Goal: Information Seeking & Learning: Learn about a topic

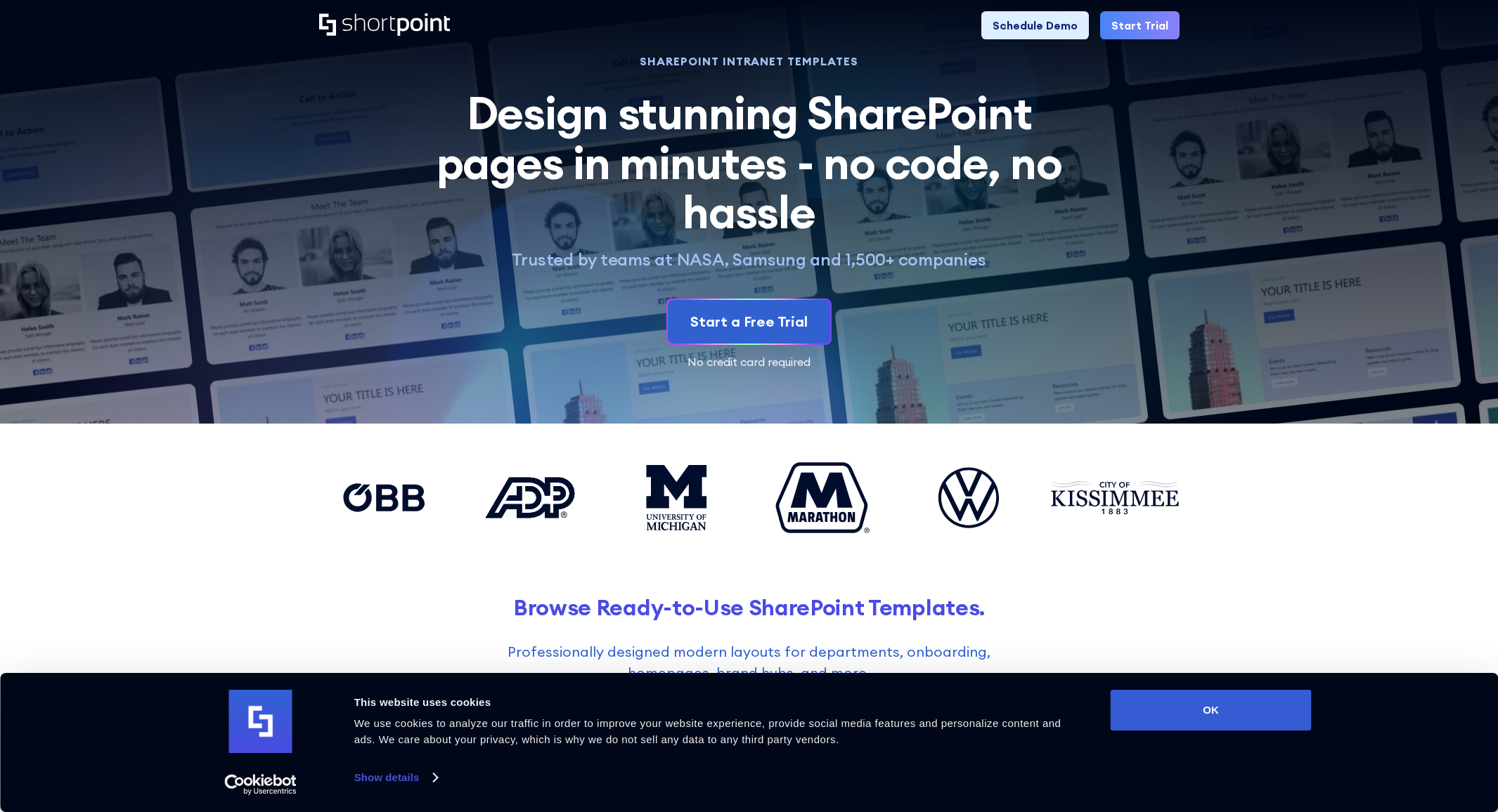
drag, startPoint x: 672, startPoint y: 612, endPoint x: 675, endPoint y: 601, distance: 11.4
click at [673, 611] on h2 "Browse Ready-to-Use SharePoint Templates." at bounding box center [749, 607] width 860 height 26
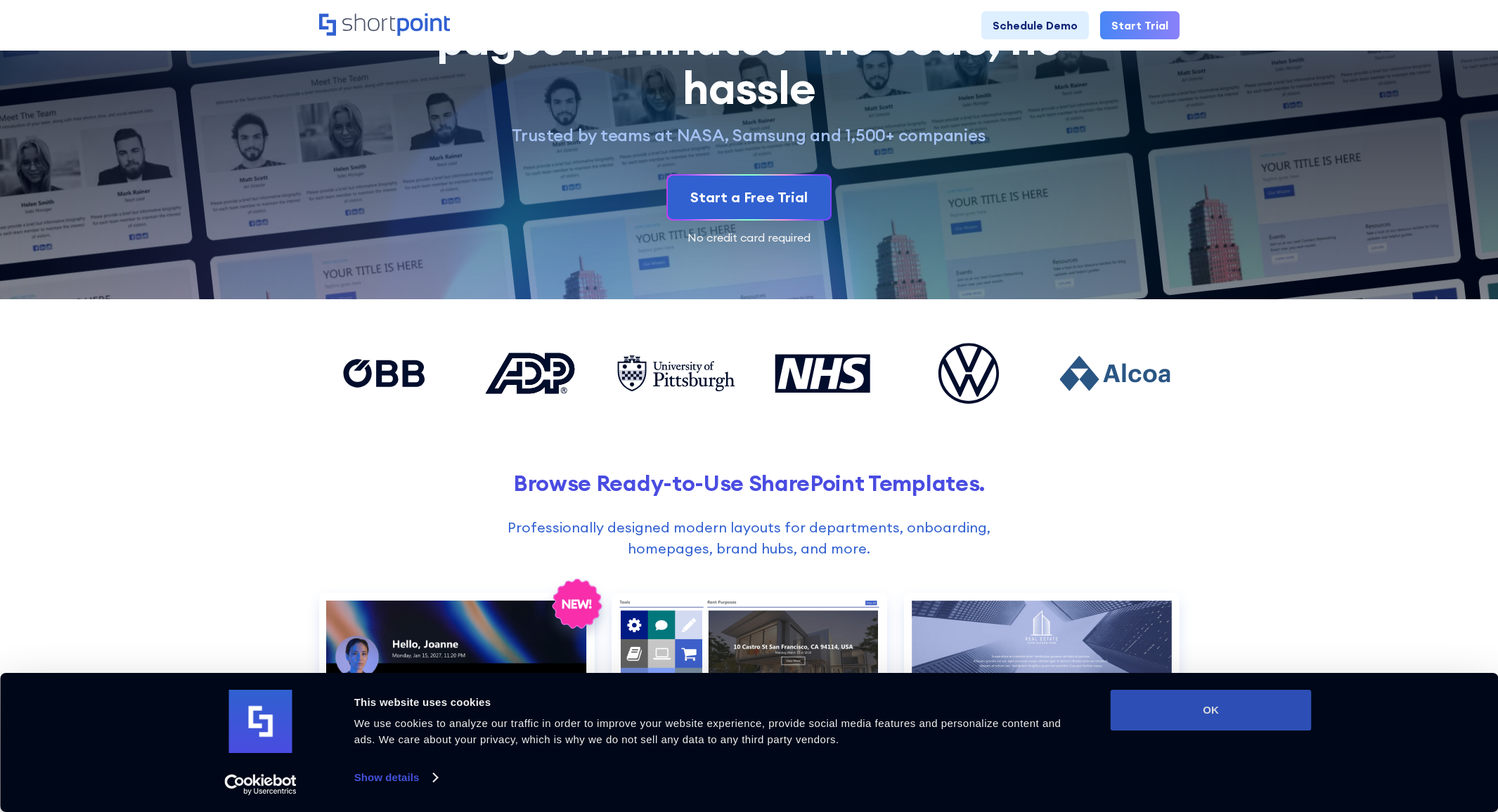
scroll to position [127, 0]
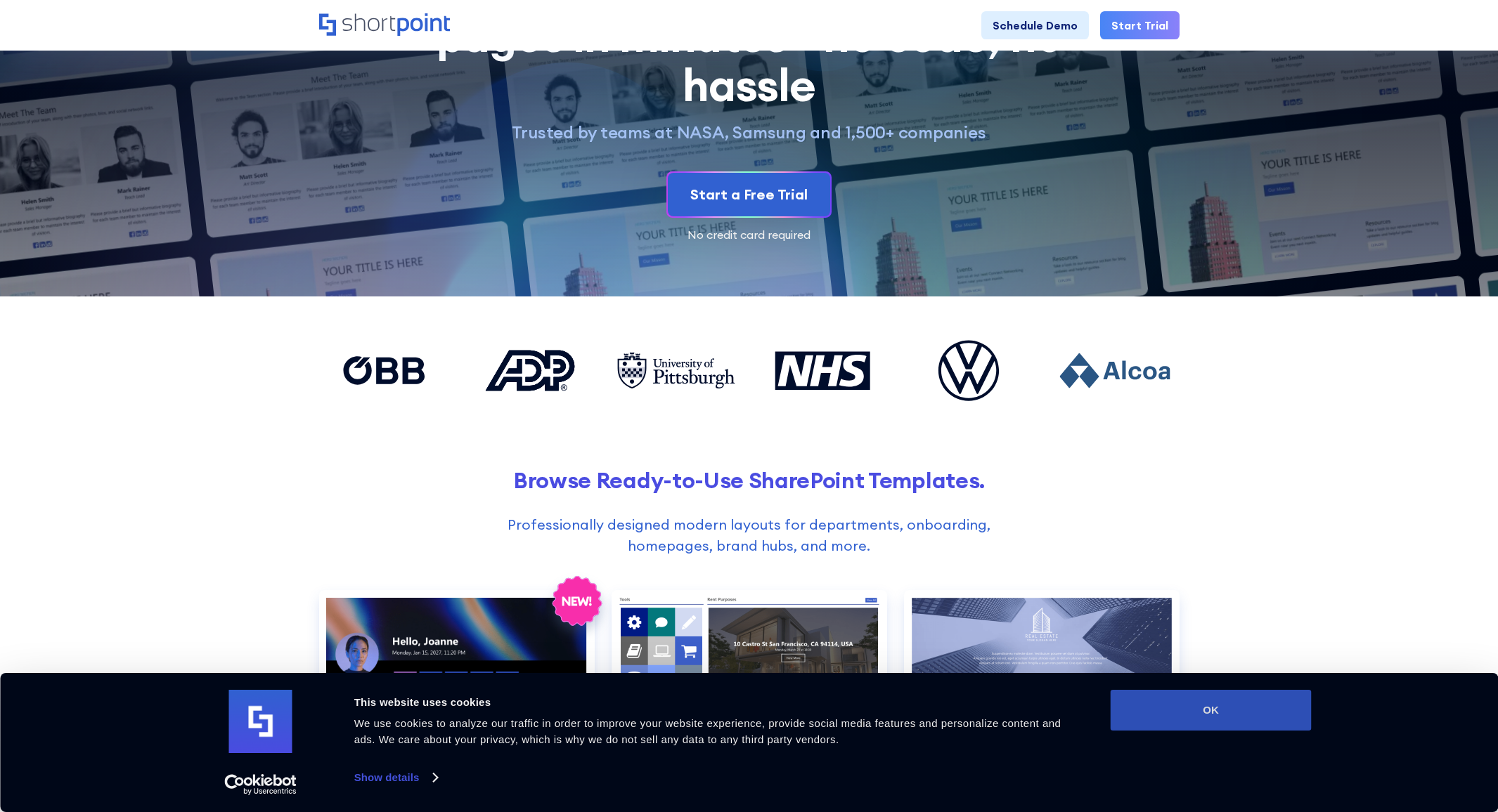
click at [1167, 719] on button "OK" at bounding box center [1211, 710] width 201 height 41
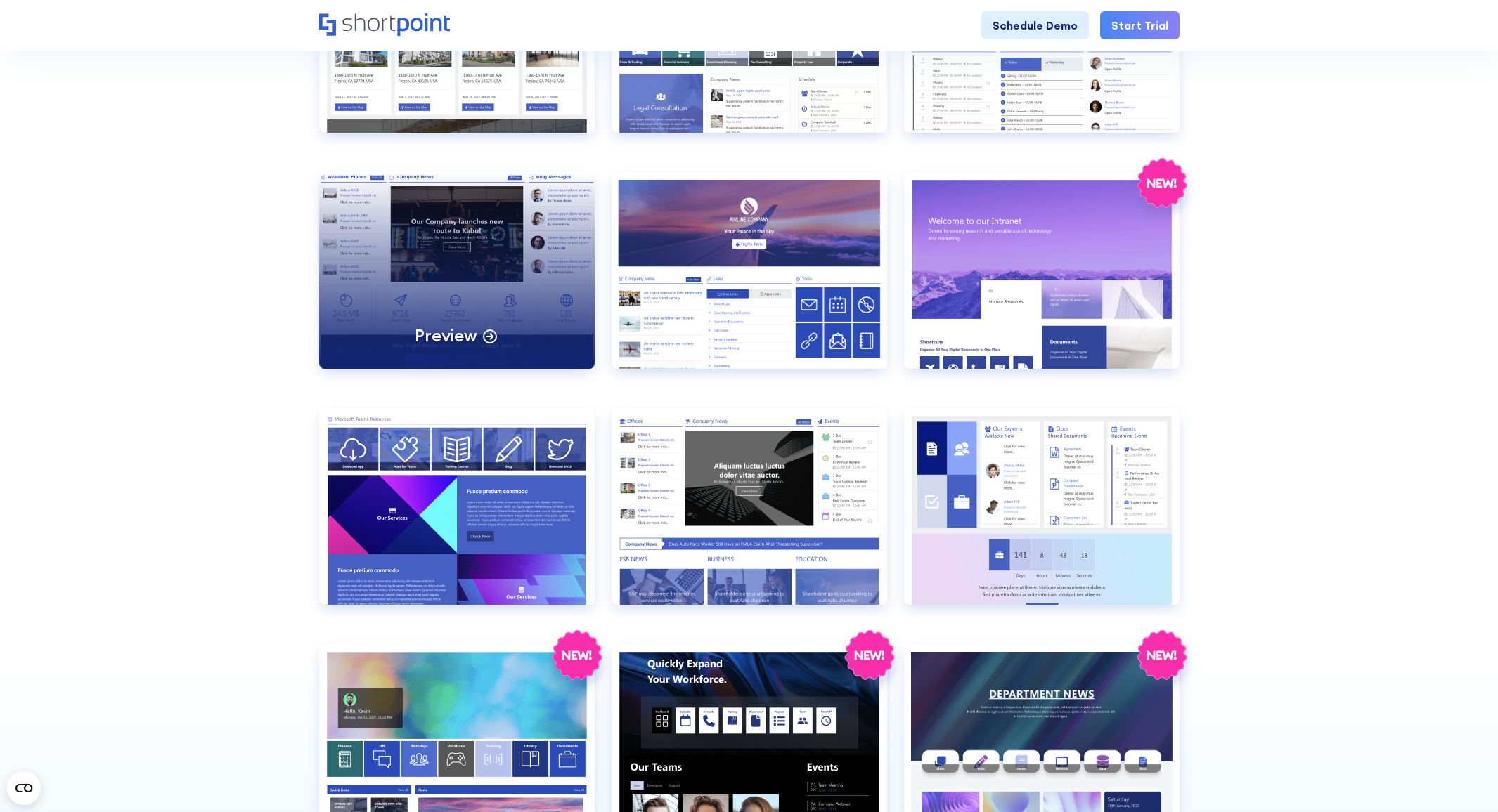
scroll to position [1028, 0]
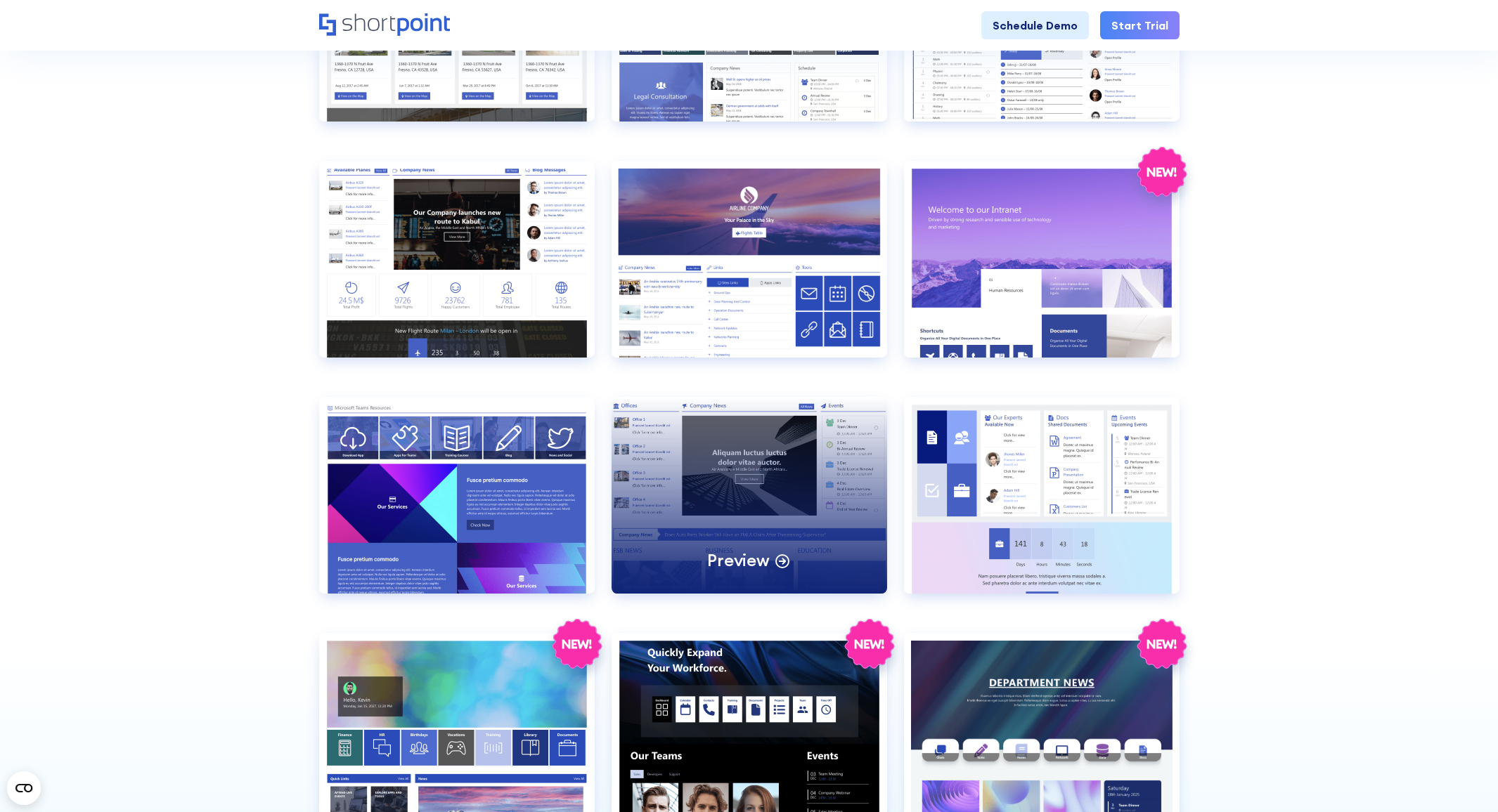
click at [691, 474] on div "Preview" at bounding box center [749, 496] width 276 height 197
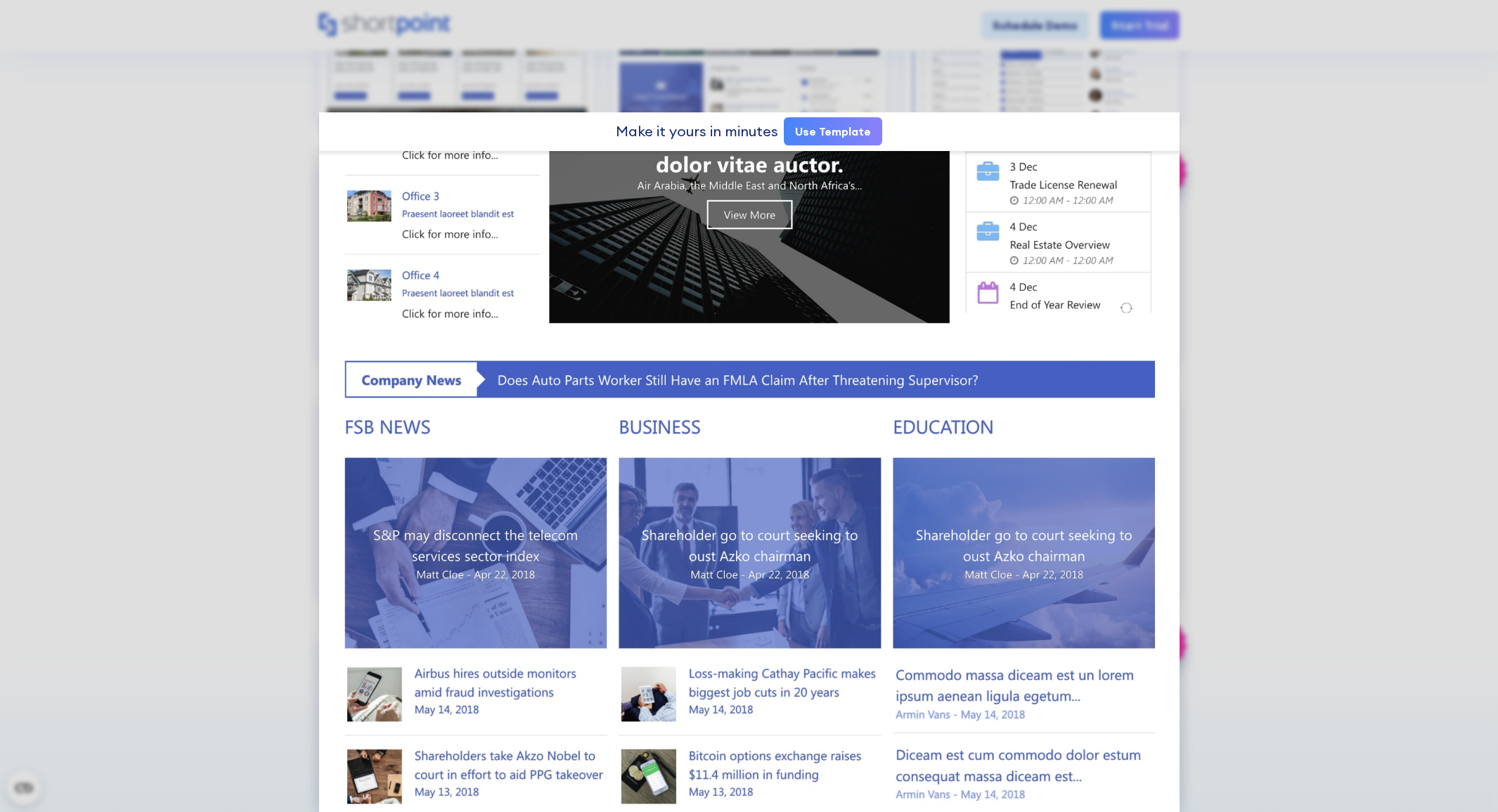
scroll to position [383, 0]
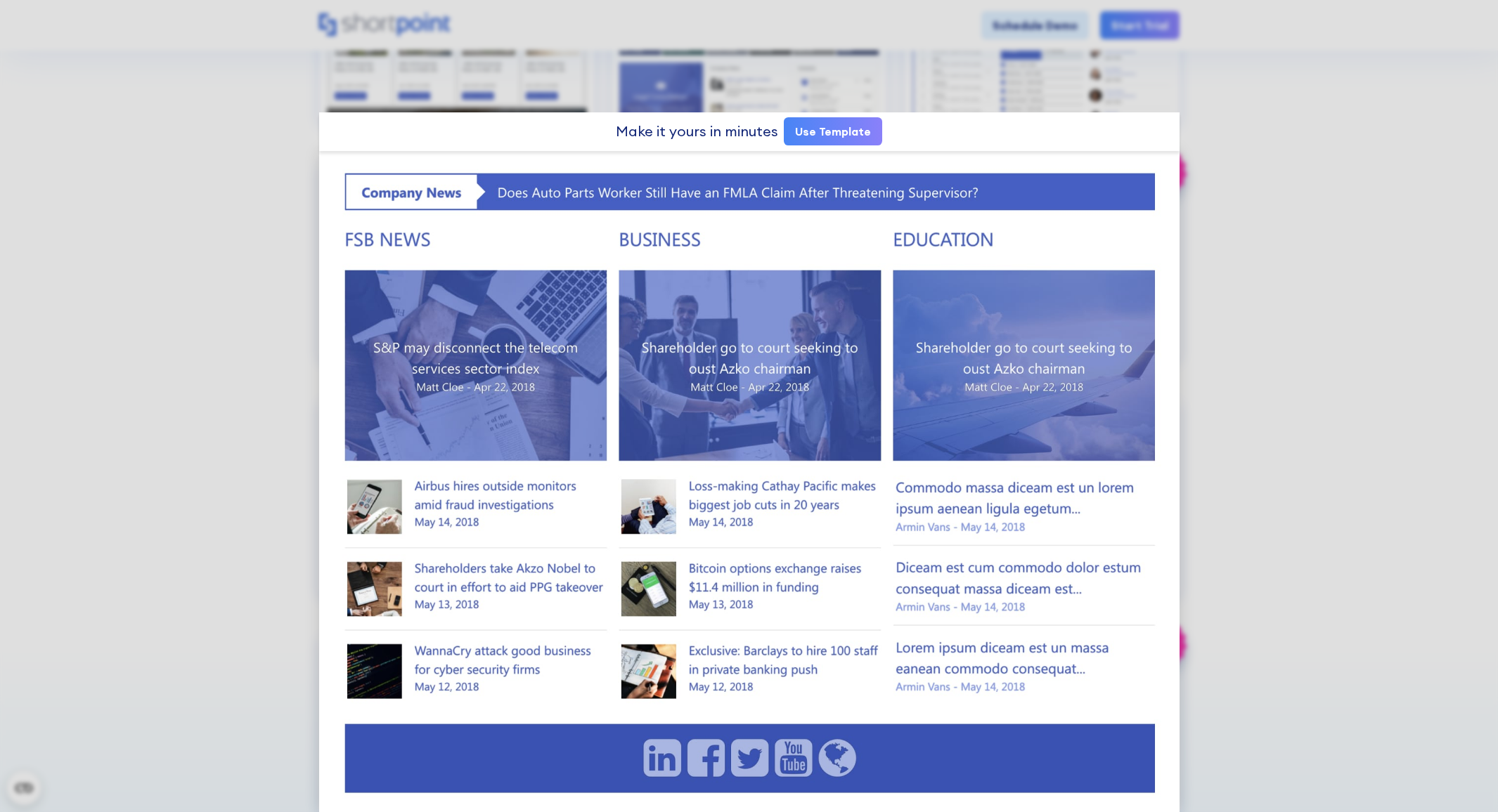
drag, startPoint x: 1374, startPoint y: 340, endPoint x: 1263, endPoint y: 350, distance: 111.4
click at [1374, 340] on div at bounding box center [749, 406] width 1498 height 812
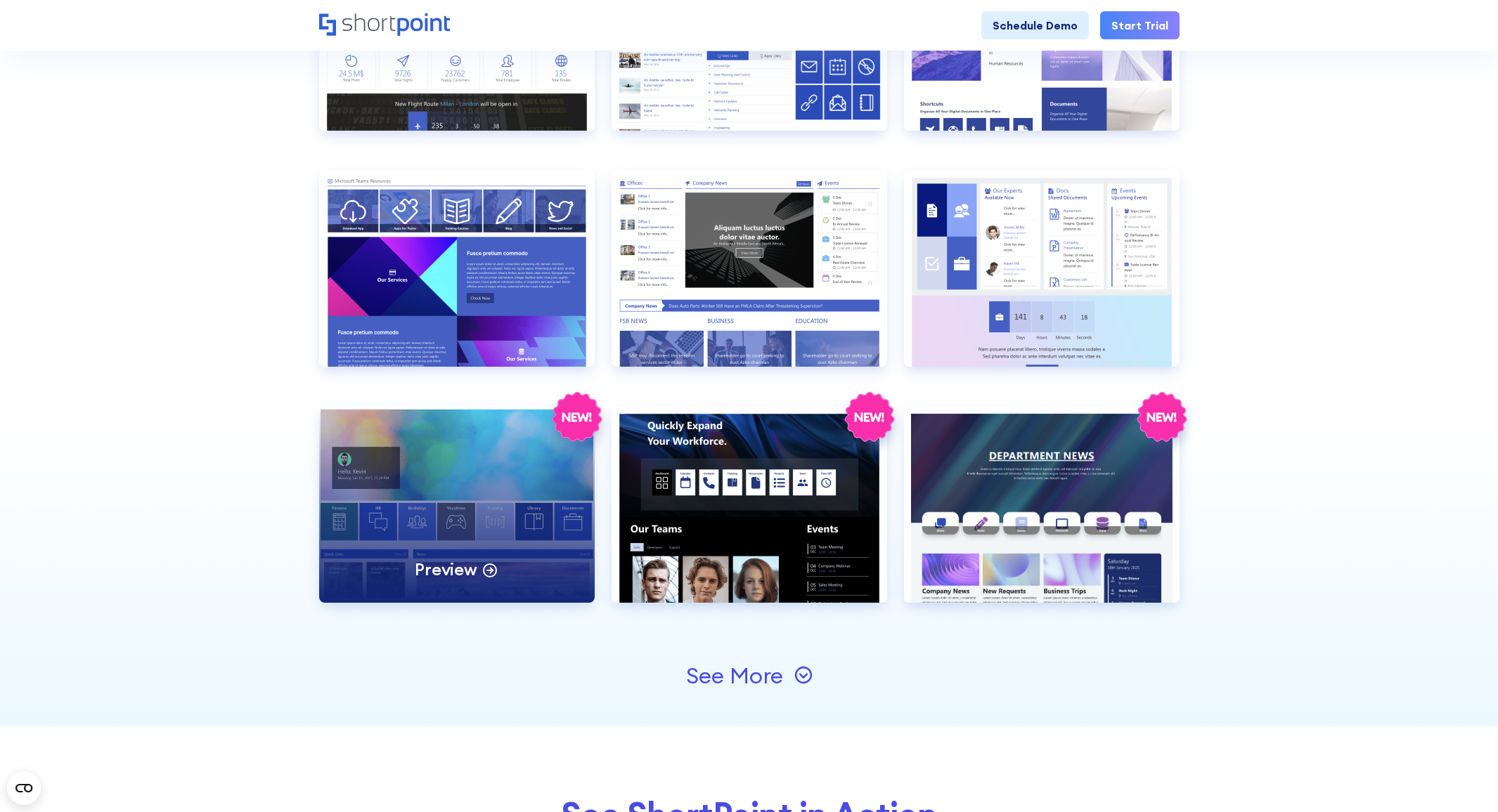
scroll to position [1293, 0]
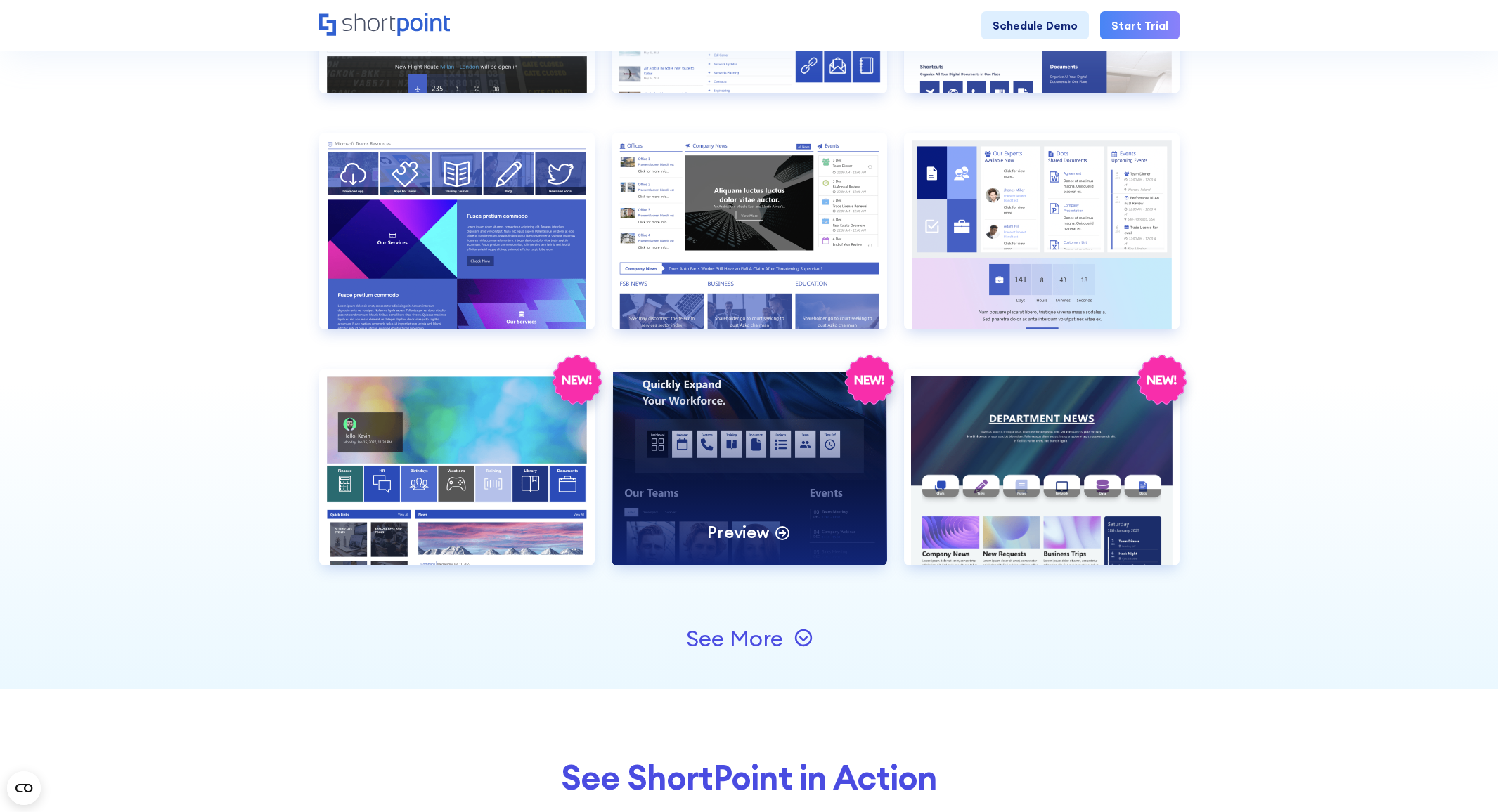
click at [792, 488] on div "Preview" at bounding box center [749, 467] width 276 height 197
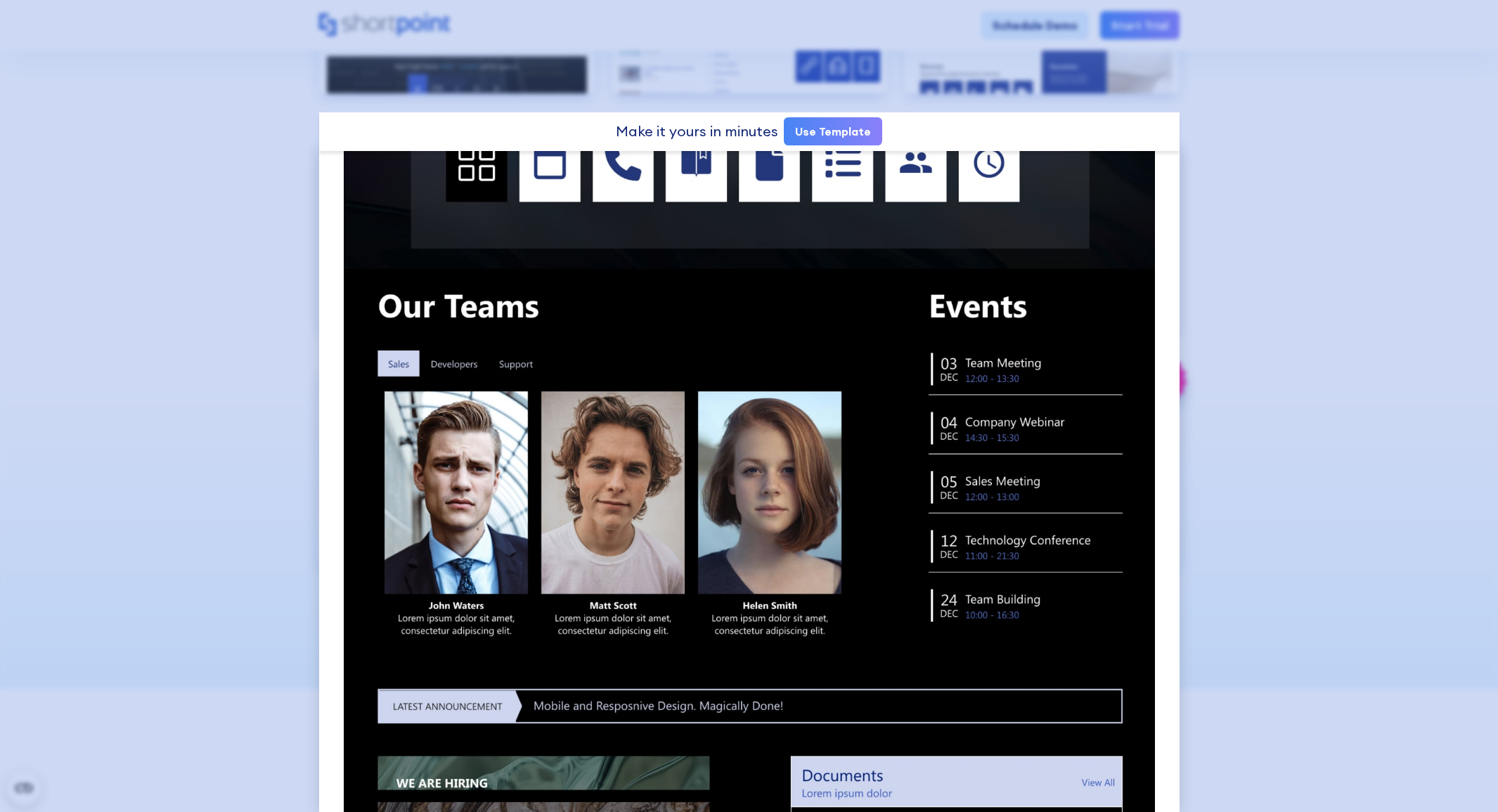
scroll to position [230, 0]
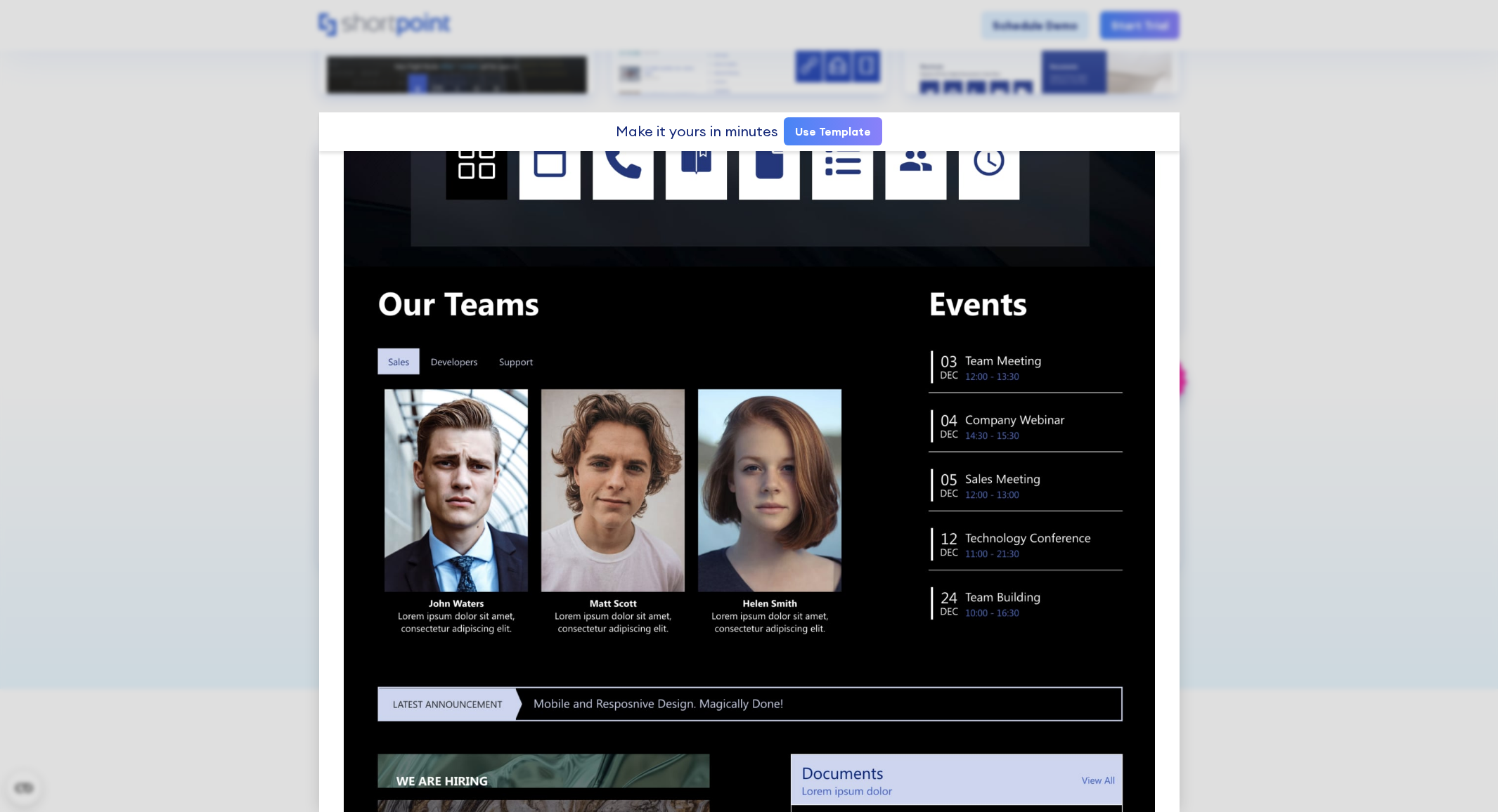
click at [1358, 314] on div at bounding box center [749, 406] width 1498 height 812
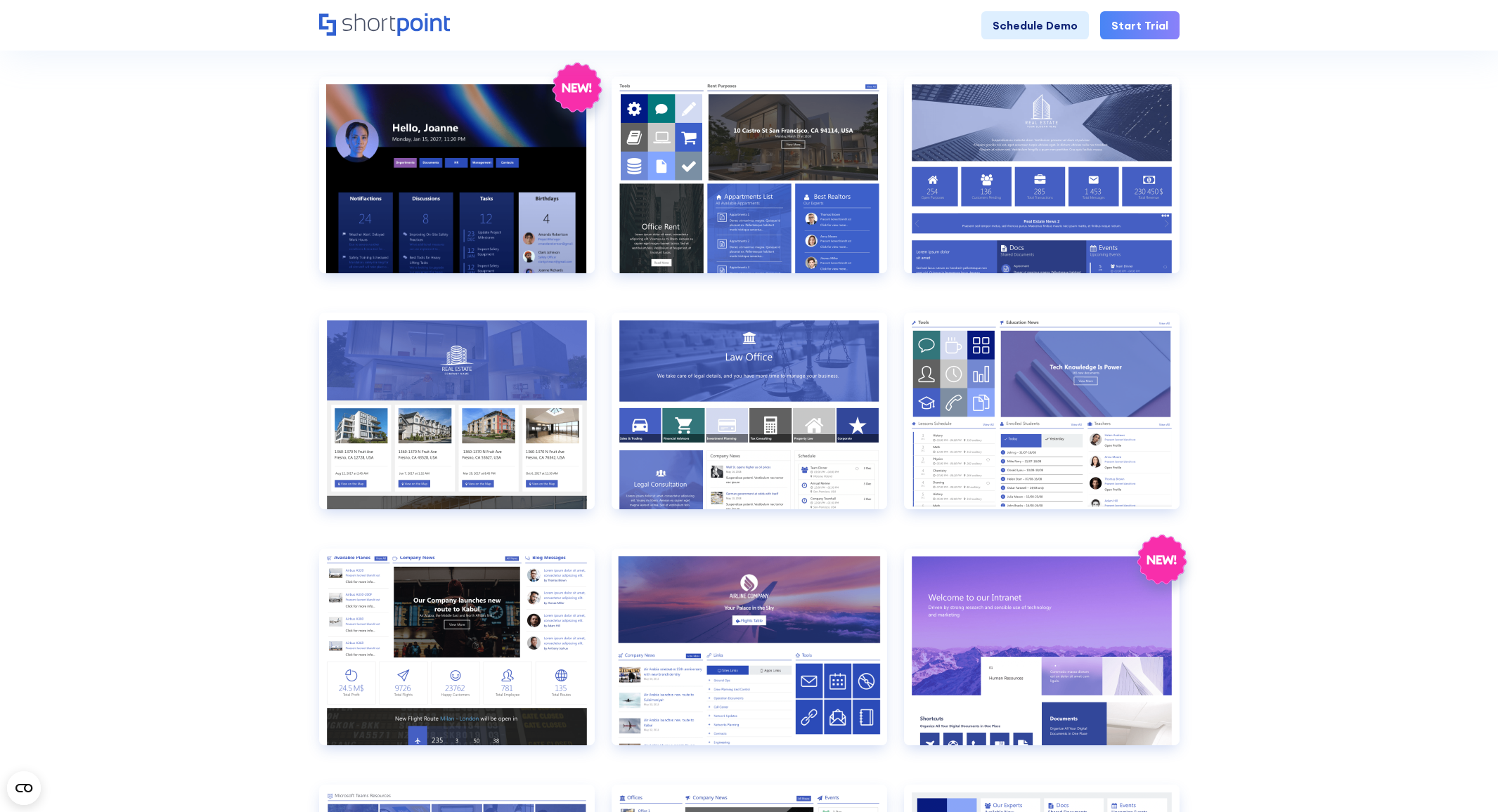
scroll to position [642, 0]
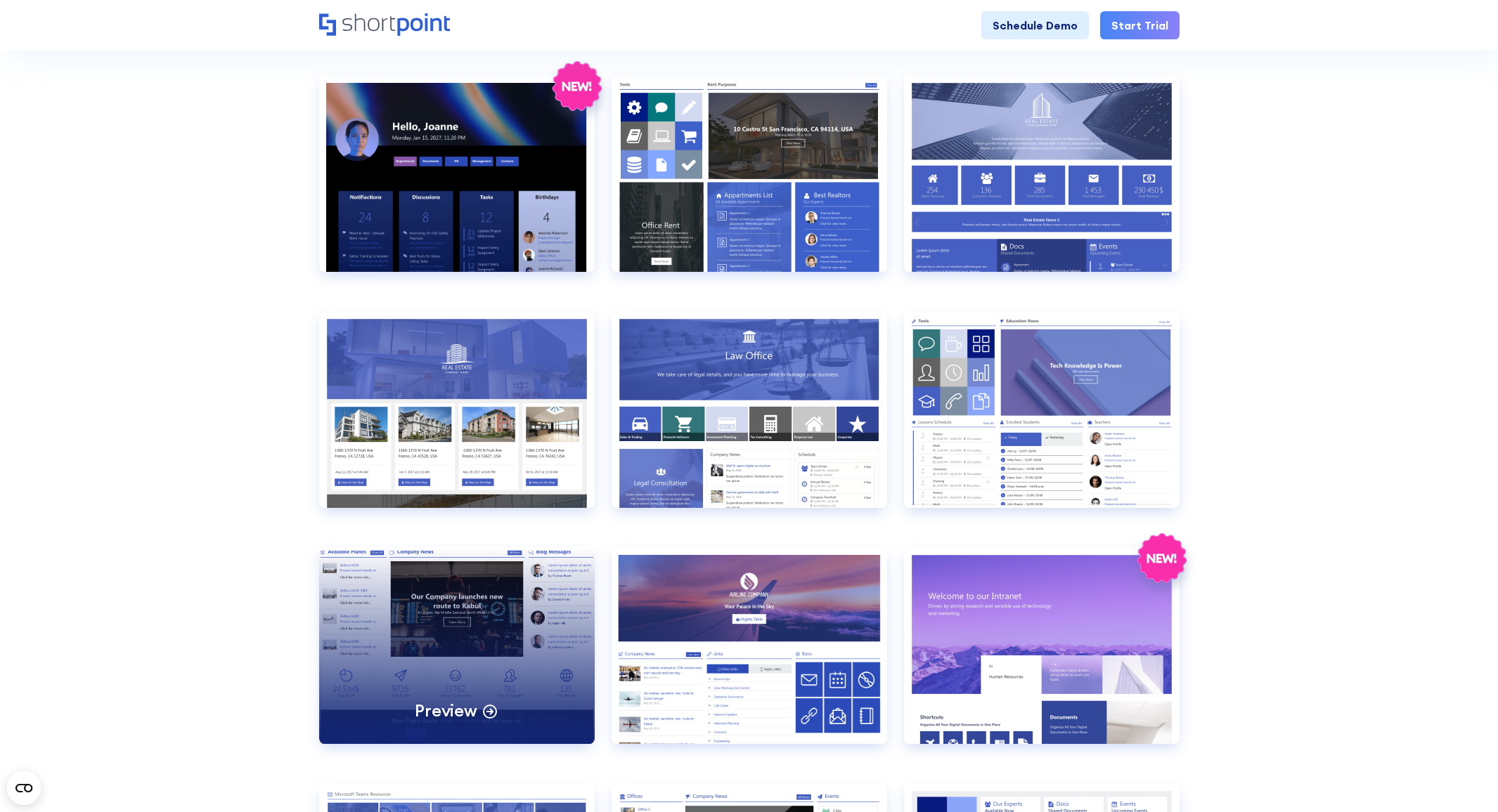
click at [509, 613] on div "Preview" at bounding box center [457, 646] width 276 height 197
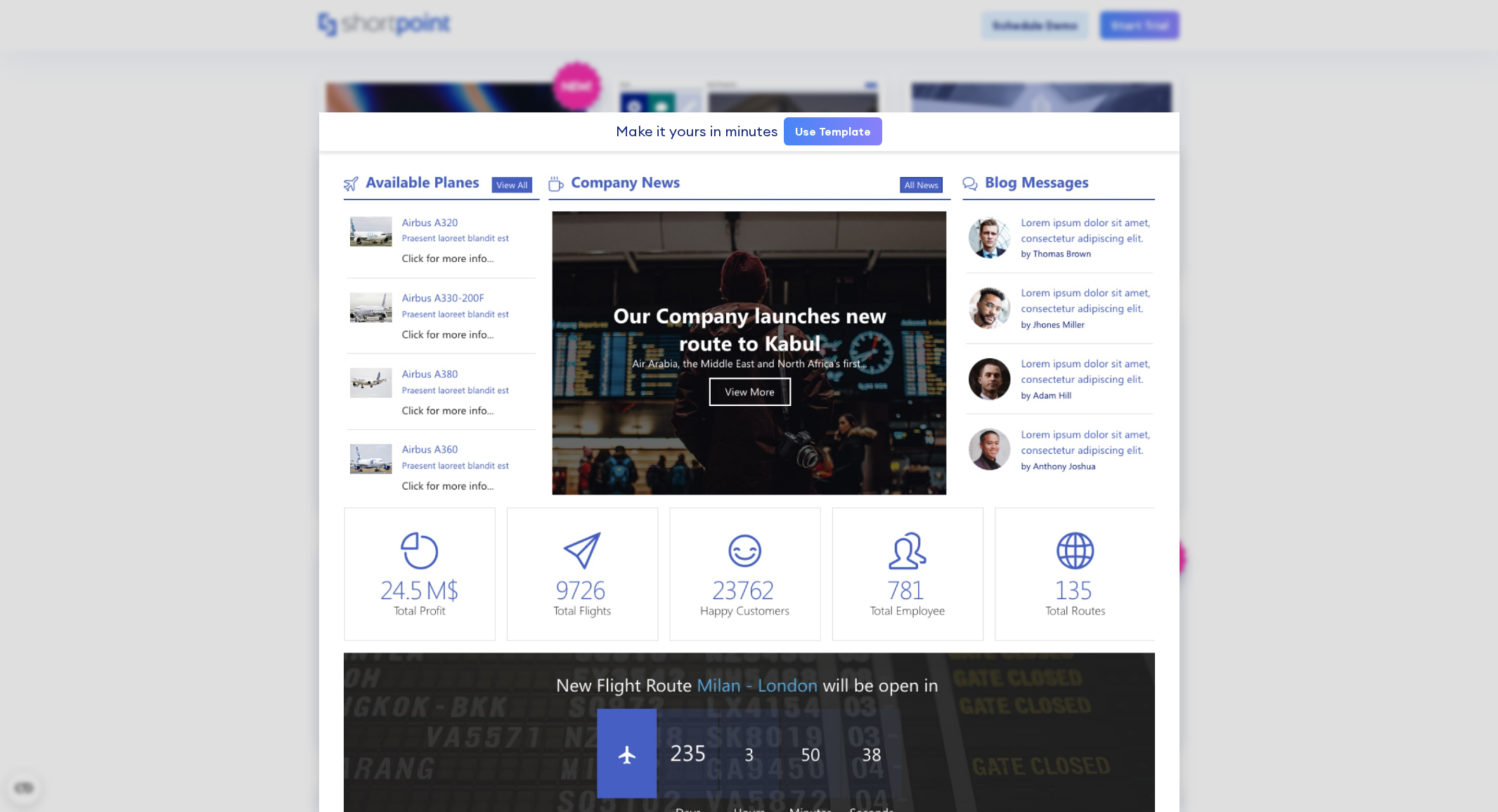
click at [149, 357] on div at bounding box center [749, 406] width 1498 height 812
